Goal: Information Seeking & Learning: Compare options

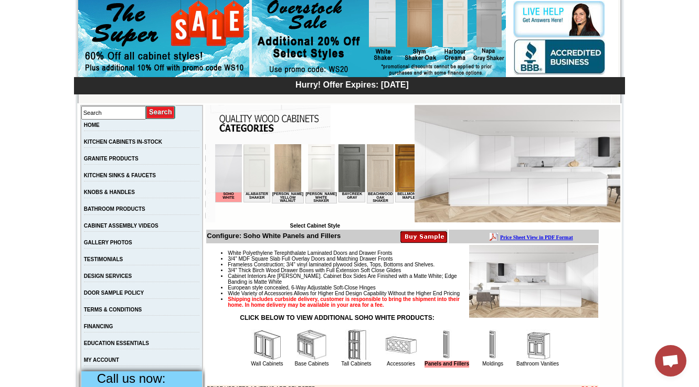
scroll to position [0, 878]
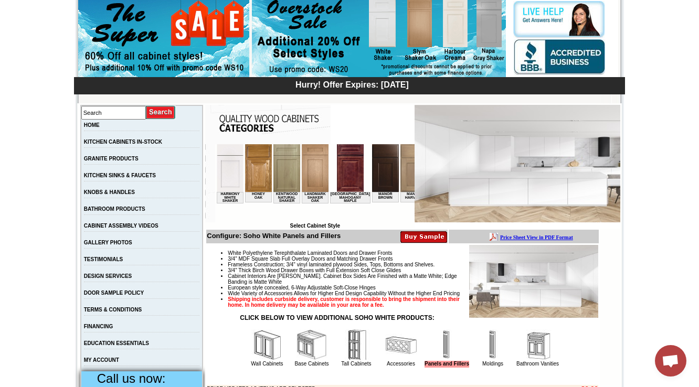
click at [400, 175] on img at bounding box center [413, 168] width 27 height 48
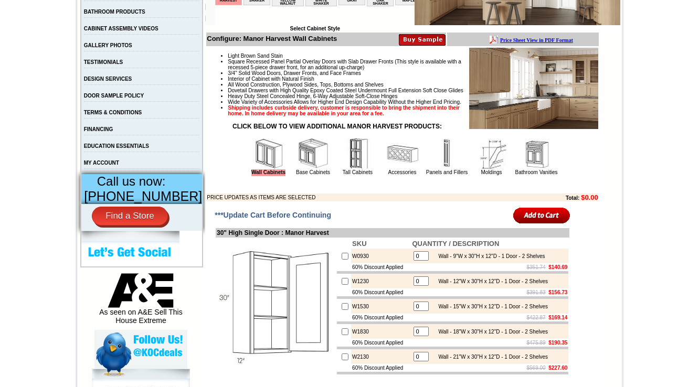
scroll to position [294, 0]
click at [300, 169] on img at bounding box center [313, 153] width 31 height 31
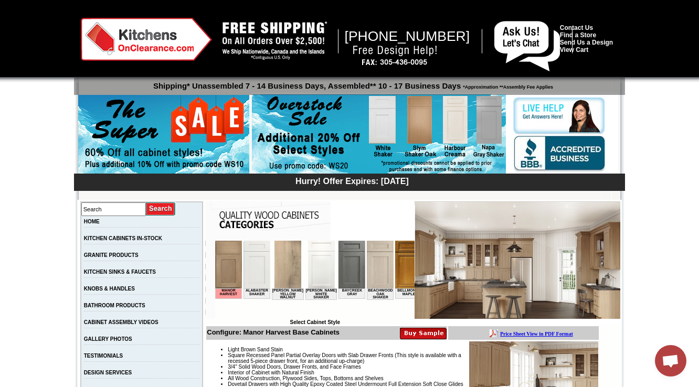
scroll to position [0, 765]
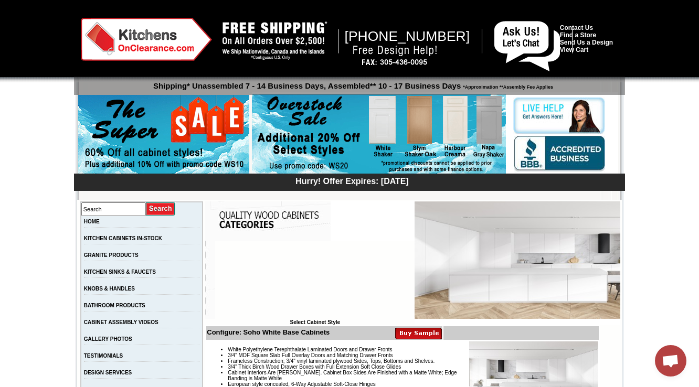
scroll to position [3821, 0]
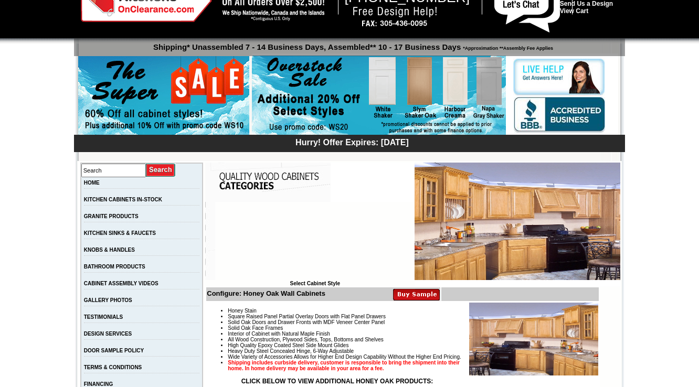
scroll to position [252, 0]
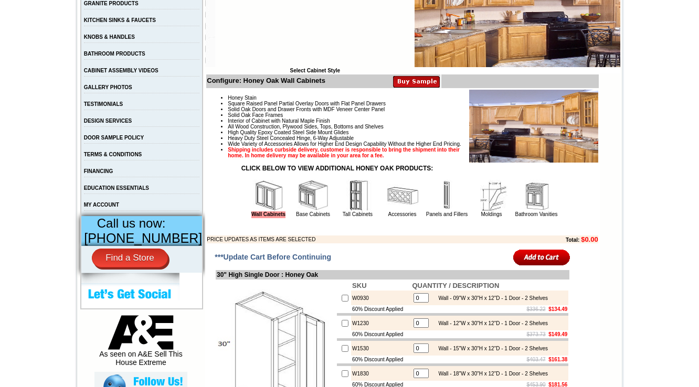
click at [298, 200] on img at bounding box center [313, 195] width 31 height 31
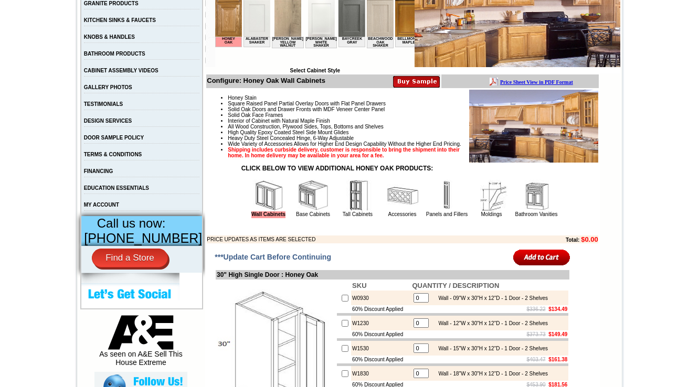
scroll to position [0, 0]
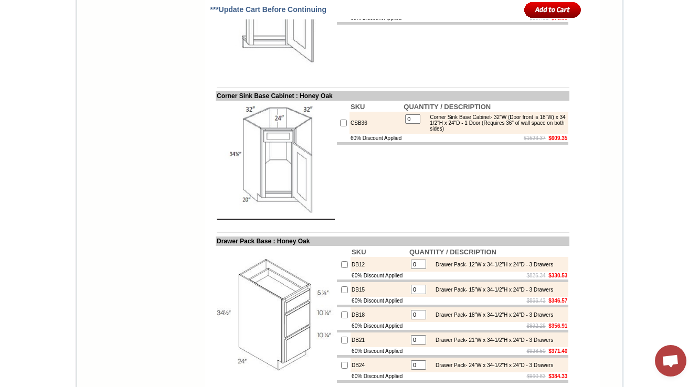
scroll to position [164, 0]
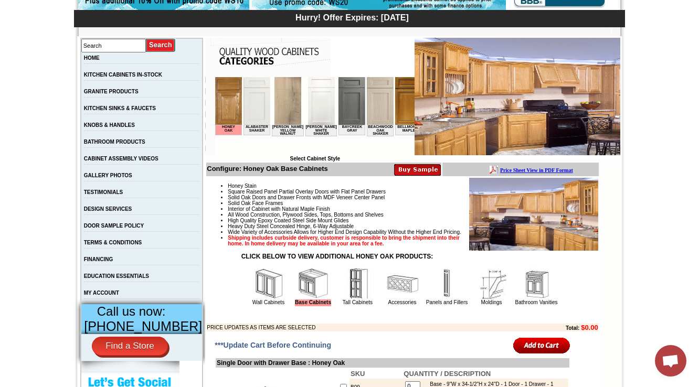
drag, startPoint x: 227, startPoint y: 150, endPoint x: 374, endPoint y: 154, distance: 147.0
click at [380, 154] on html "Honey Oak Alabaster Shaker Altmann Yellow Walnut Ashton White Shaker Baycreek G…" at bounding box center [314, 116] width 199 height 79
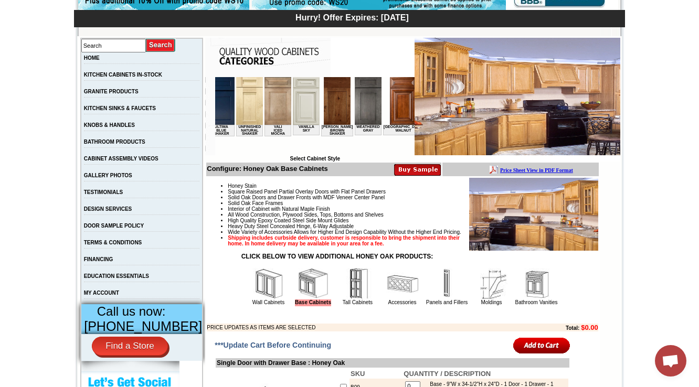
scroll to position [0, 1931]
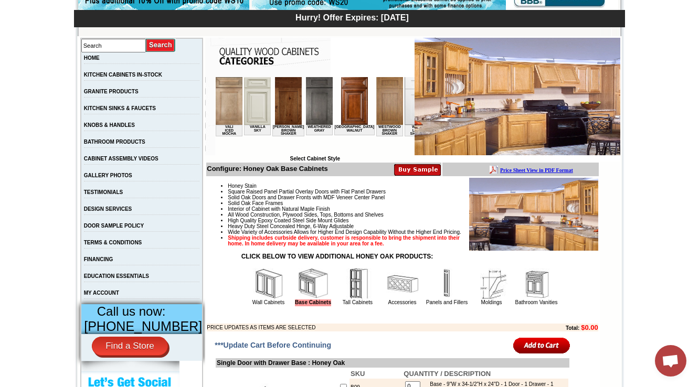
click at [405, 110] on img at bounding box center [418, 101] width 27 height 48
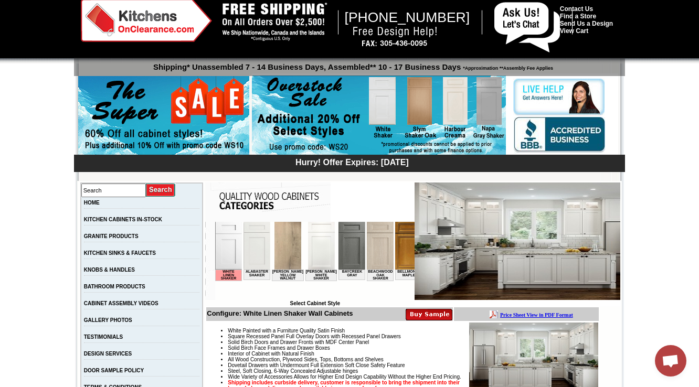
scroll to position [252, 0]
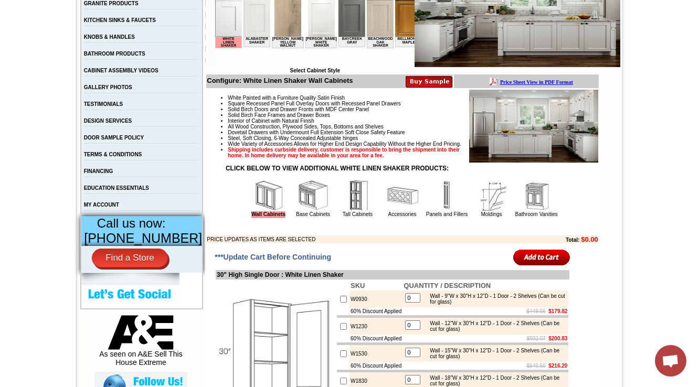
click at [302, 218] on td "Base Cabinets" at bounding box center [313, 198] width 44 height 39
click at [302, 211] on img at bounding box center [313, 195] width 31 height 31
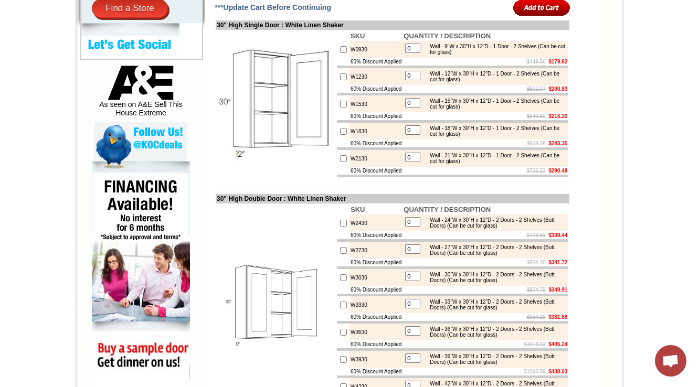
scroll to position [504, 0]
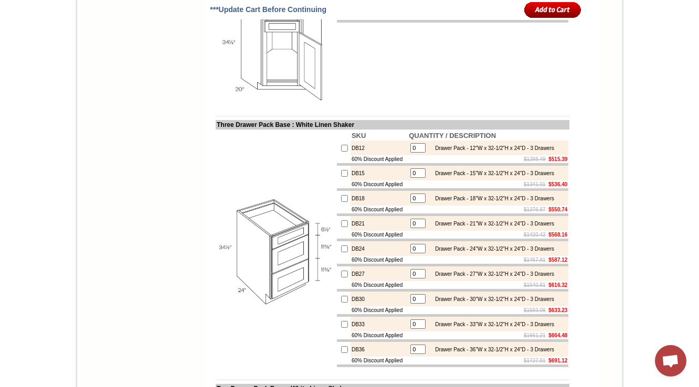
scroll to position [4515, 0]
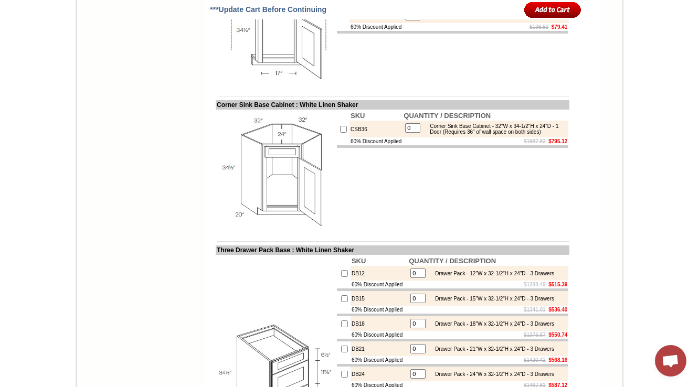
scroll to position [4389, 0]
